Goal: Browse casually

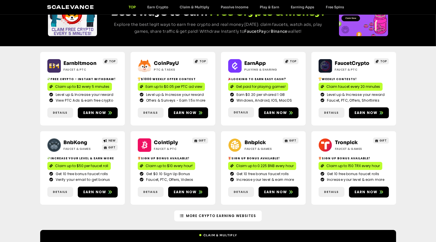
scroll to position [69, 0]
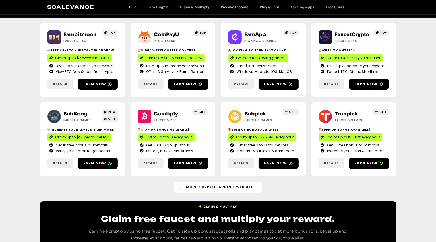
click at [10, 47] on link "Click Me" at bounding box center [10, 47] width 21 height 10
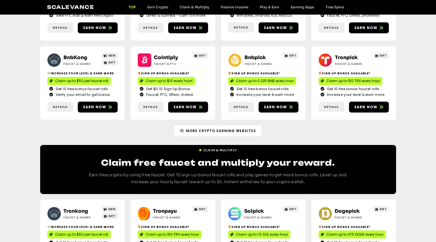
scroll to position [126, 0]
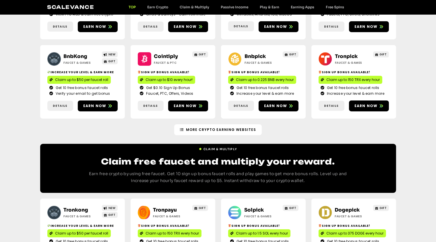
click at [10, 88] on link "Click Me" at bounding box center [10, 88] width 21 height 10
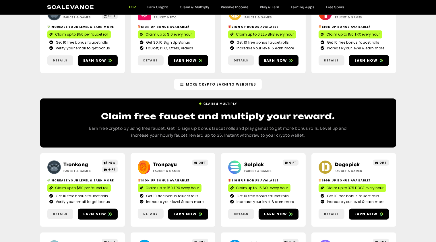
scroll to position [172, 0]
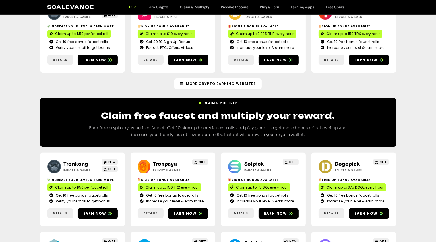
click at [10, 156] on link "Click Me" at bounding box center [10, 156] width 21 height 10
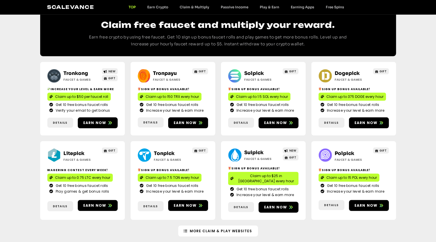
scroll to position [264, 0]
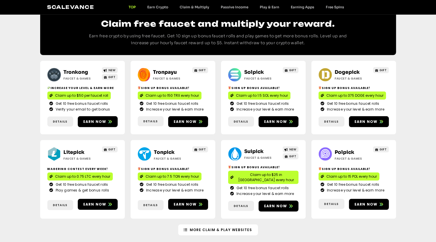
click at [10, 132] on link "Click Me" at bounding box center [10, 132] width 21 height 10
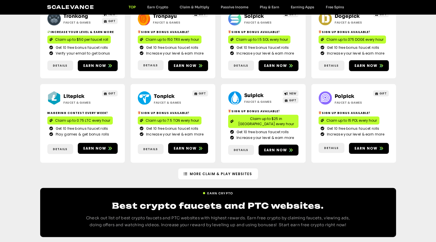
scroll to position [322, 0]
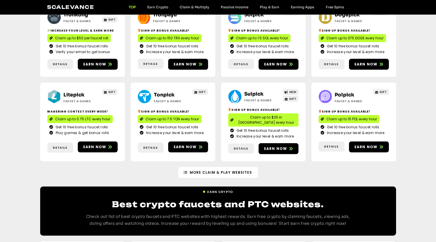
click at [10, 144] on link "Click Me" at bounding box center [10, 144] width 21 height 10
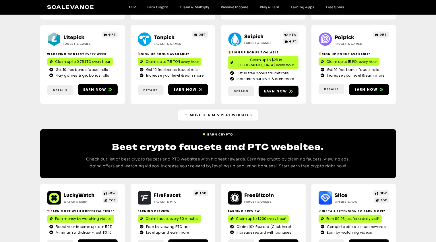
click at [10, 120] on link "Click Me" at bounding box center [10, 121] width 21 height 10
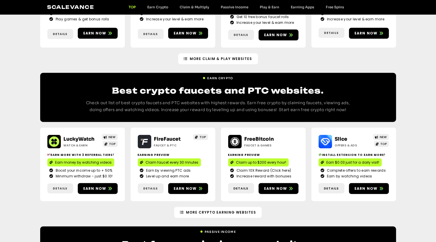
scroll to position [437, 0]
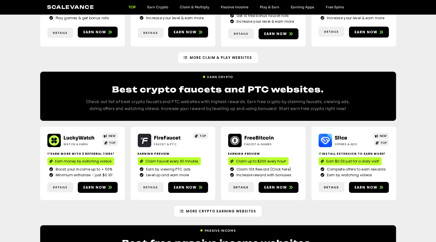
click at [10, 123] on link "Click Me" at bounding box center [10, 123] width 21 height 10
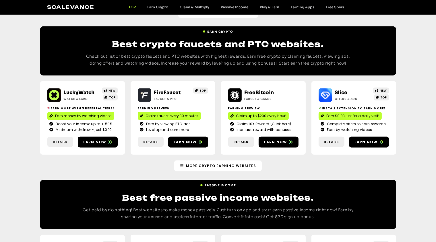
scroll to position [483, 0]
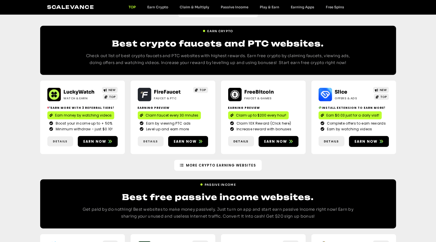
click at [10, 121] on link "Click Me" at bounding box center [10, 121] width 21 height 10
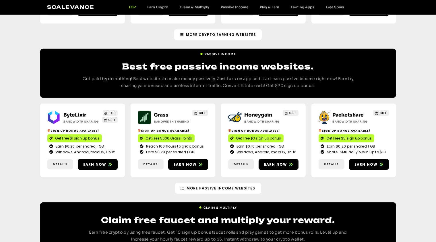
scroll to position [616, 0]
